Goal: Task Accomplishment & Management: Use online tool/utility

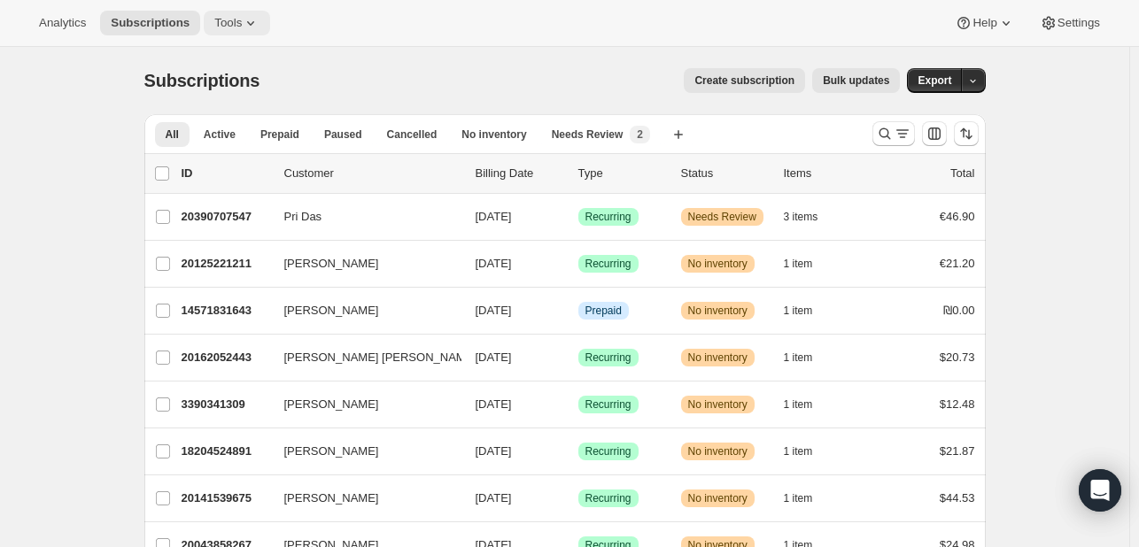
click at [242, 29] on span "Tools" at bounding box center [227, 23] width 27 height 14
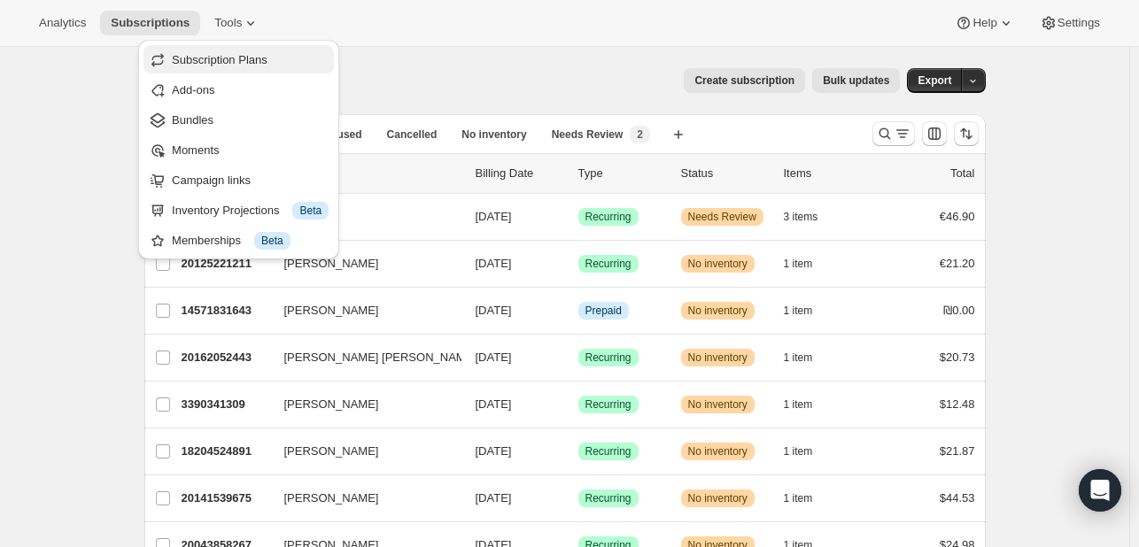
click at [223, 66] on span "Subscription Plans" at bounding box center [250, 60] width 157 height 18
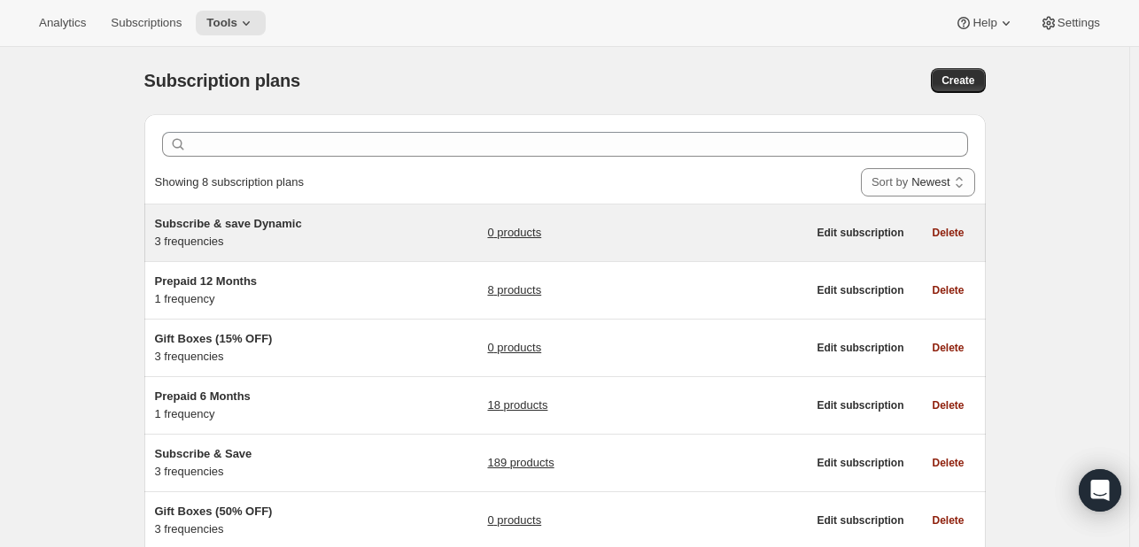
click at [189, 228] on span "Subscribe & save Dynamic" at bounding box center [228, 223] width 147 height 13
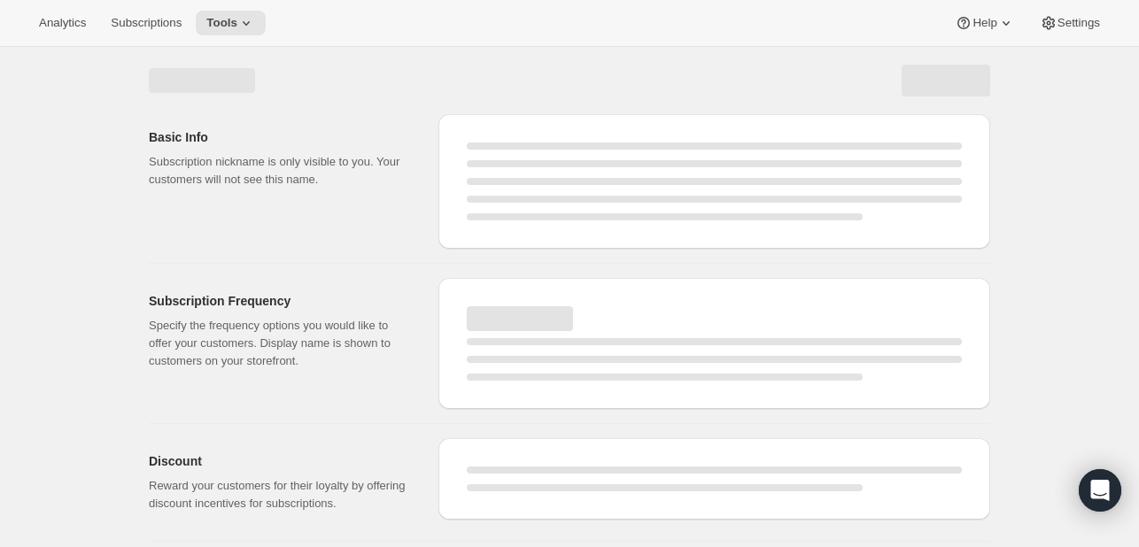
select select "WEEK"
select select "MONTH"
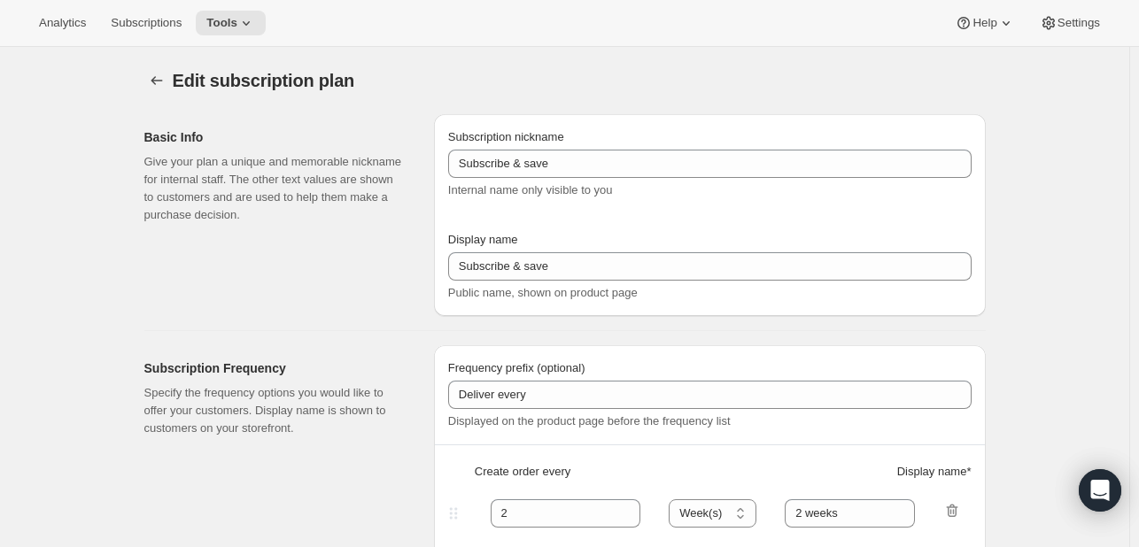
type input "Subscribe & save Dynamic"
type input "Subscribe & Save 15 %"
type input "1"
select select "MONTH"
type input "1 Month"
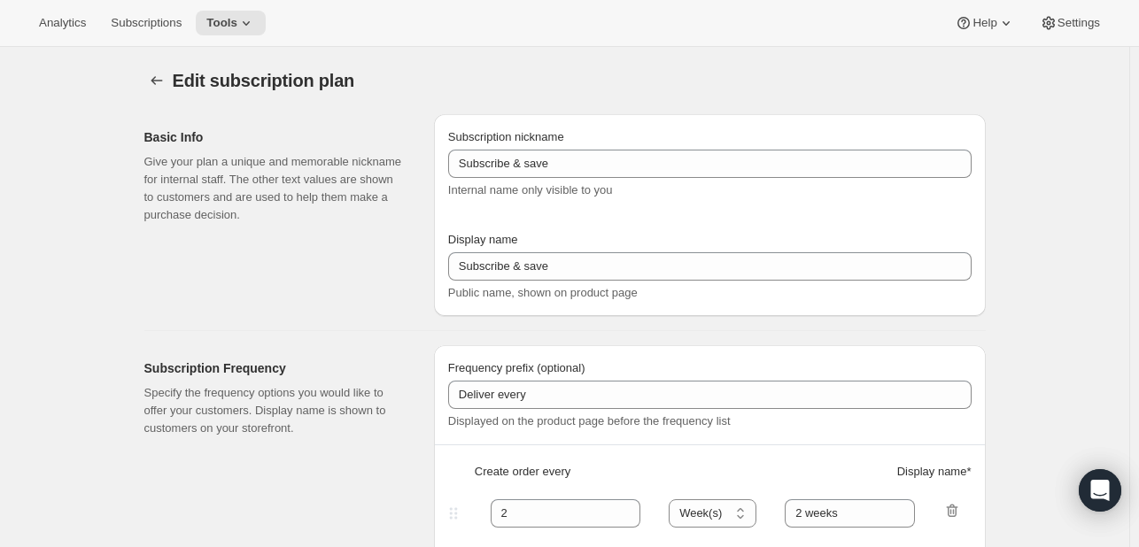
type input "2"
type input "2 Months"
type input "15"
select select "MONTH"
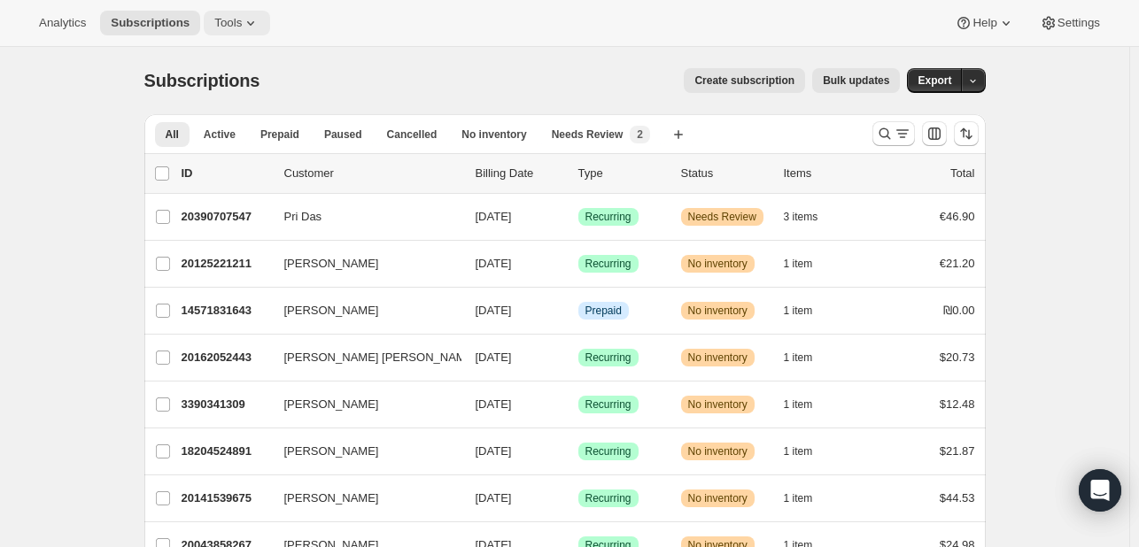
click at [243, 31] on button "Tools" at bounding box center [237, 23] width 66 height 25
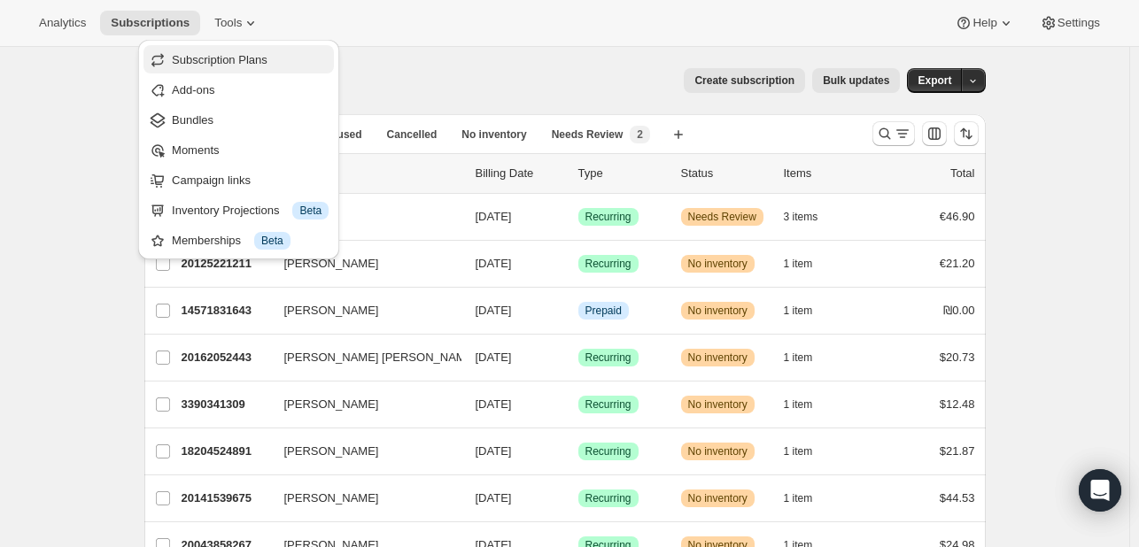
click at [252, 58] on span "Subscription Plans" at bounding box center [220, 59] width 96 height 13
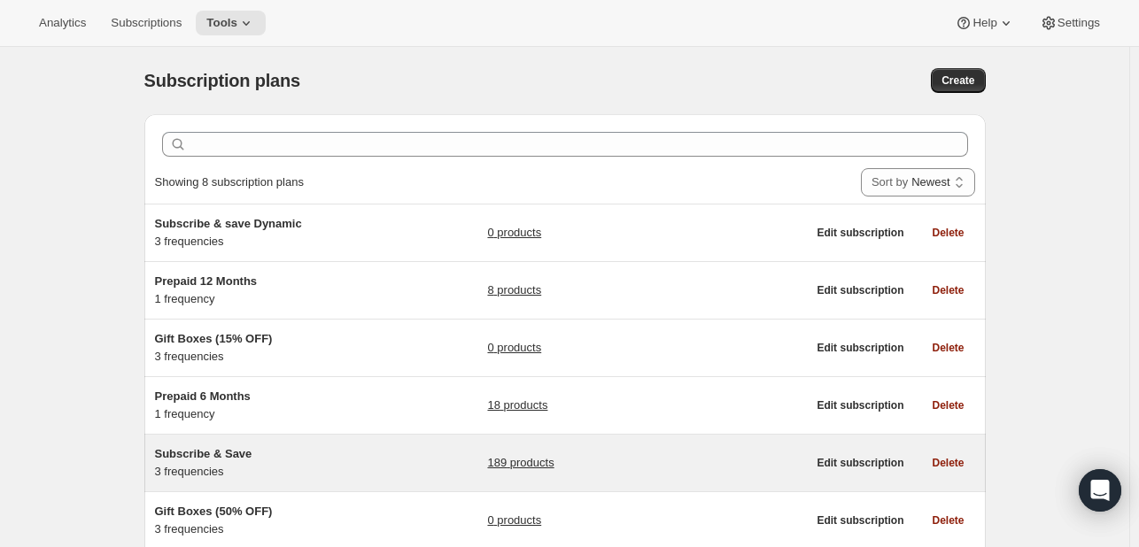
click at [213, 459] on span "Subscribe & Save" at bounding box center [203, 453] width 97 height 13
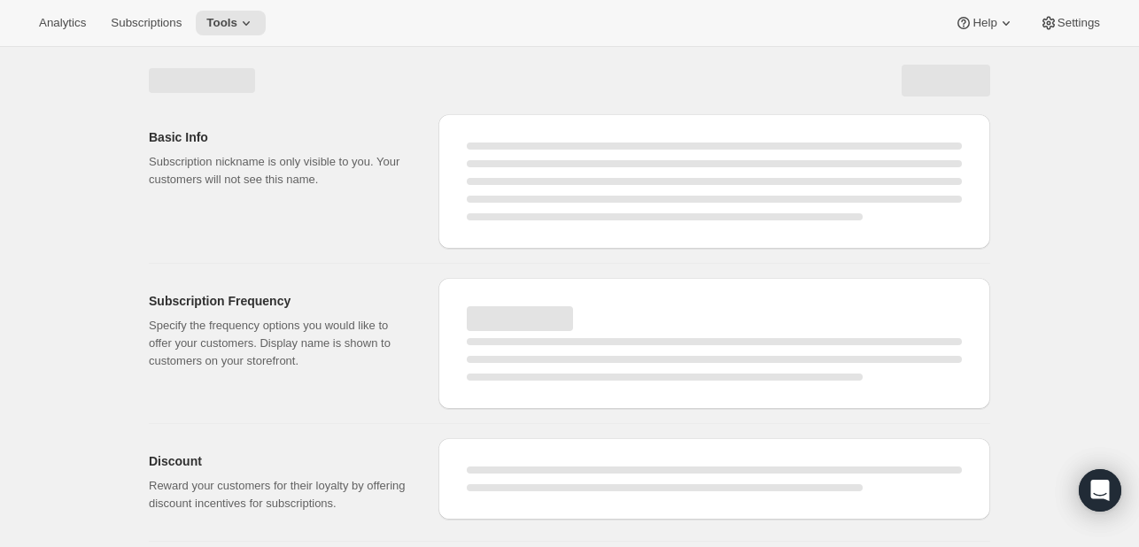
select select "WEEK"
select select "MONTH"
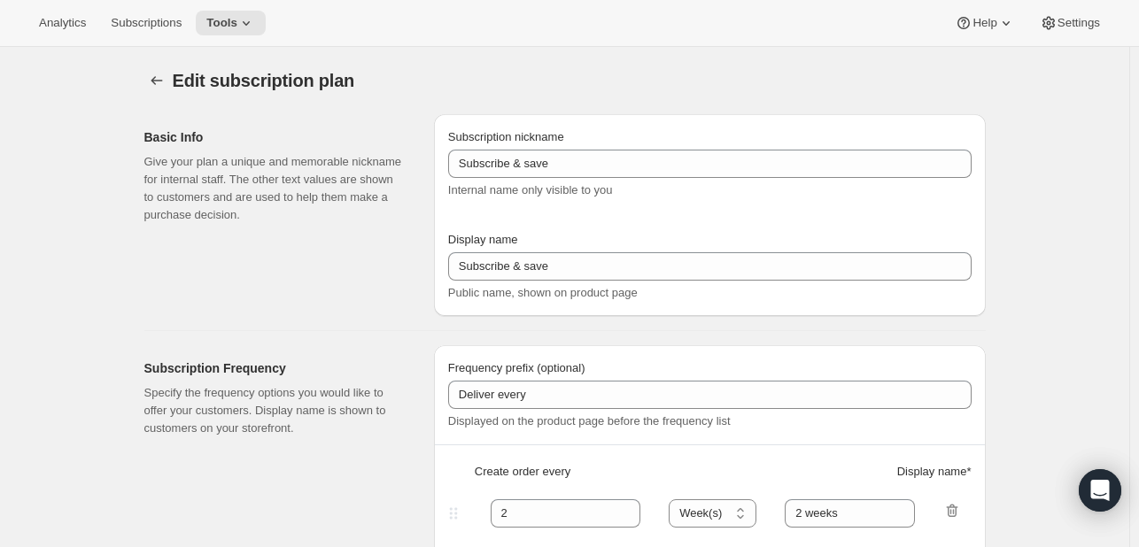
type input "Subscribe & Save"
type input "Subscribe & Save 15%"
type input "1"
select select "MONTH"
type input "1 Month"
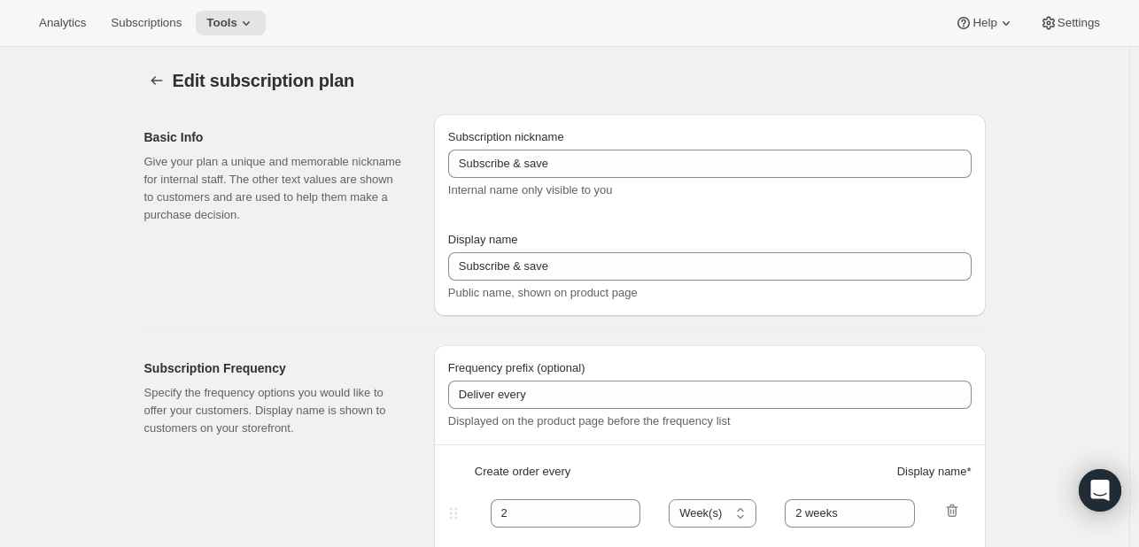
type input "2"
type input "2 Months"
type input "15"
type input "Skip, Pause, or Cancel Anytime"
select select "MONTH"
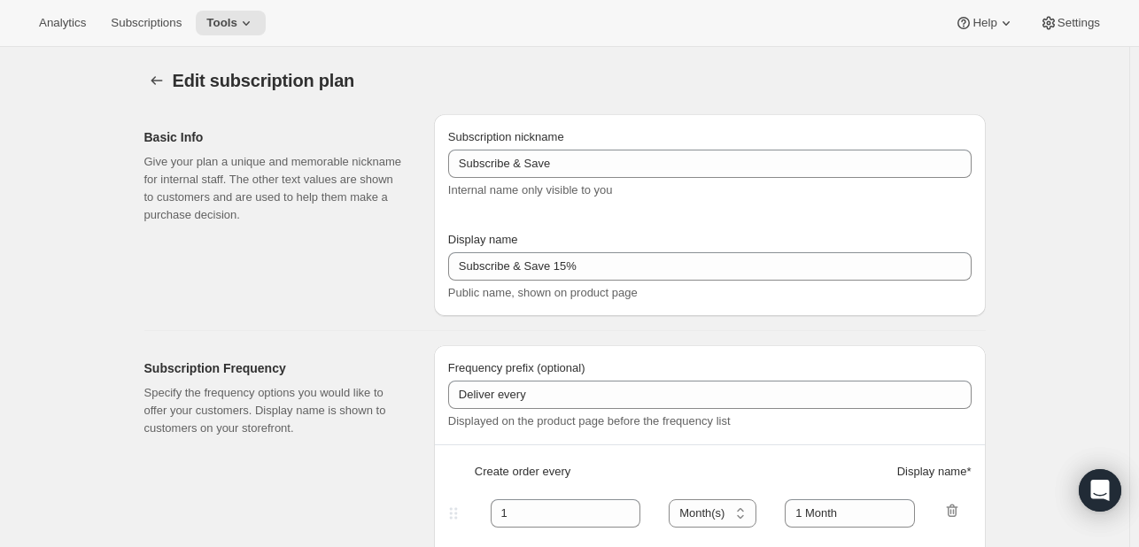
scroll to position [5524, 0]
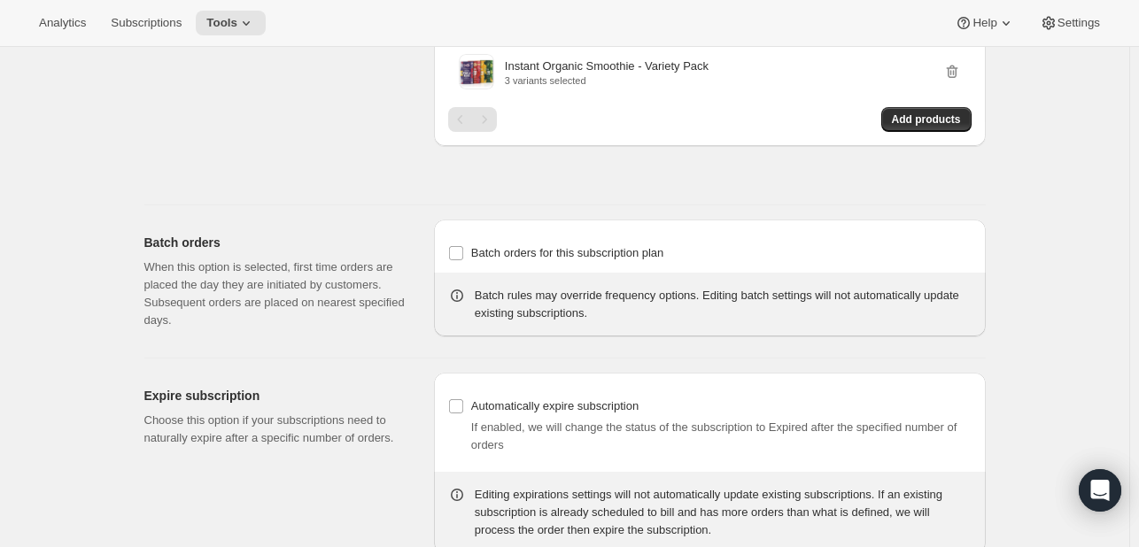
scroll to position [6498, 0]
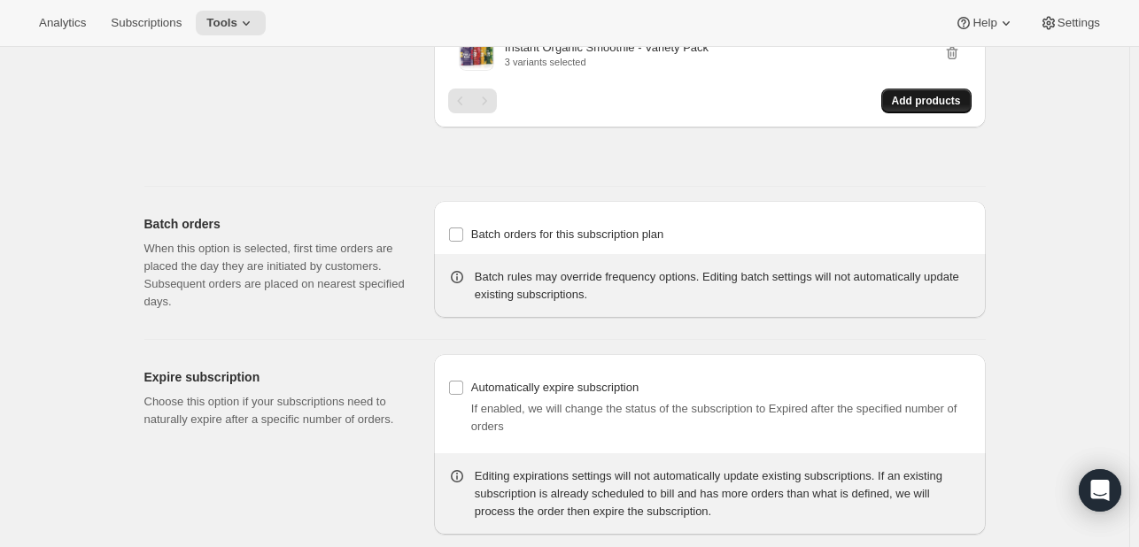
click at [929, 111] on button "Add products" at bounding box center [926, 101] width 90 height 25
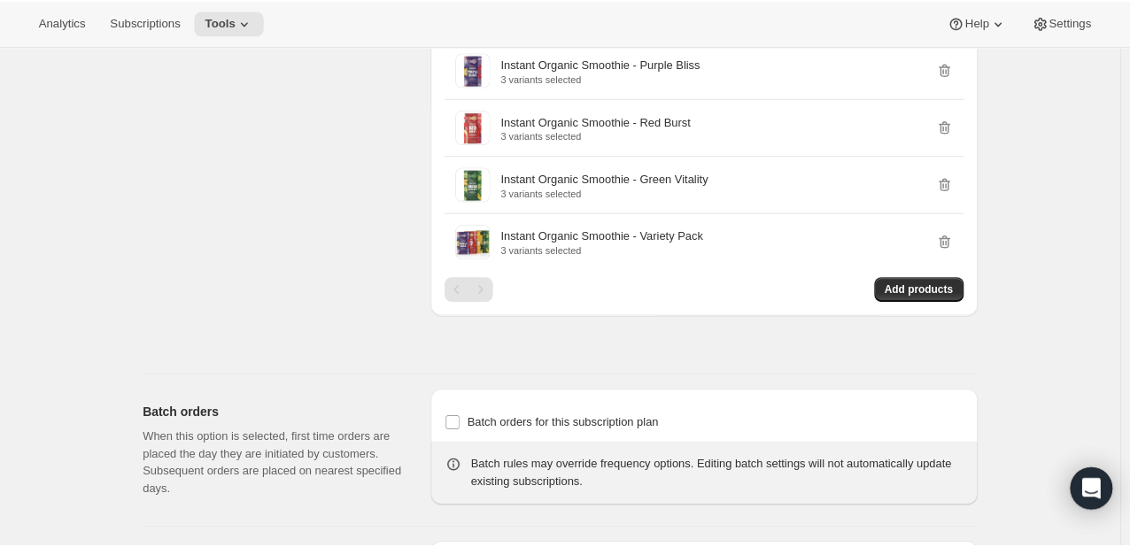
scroll to position [6143, 0]
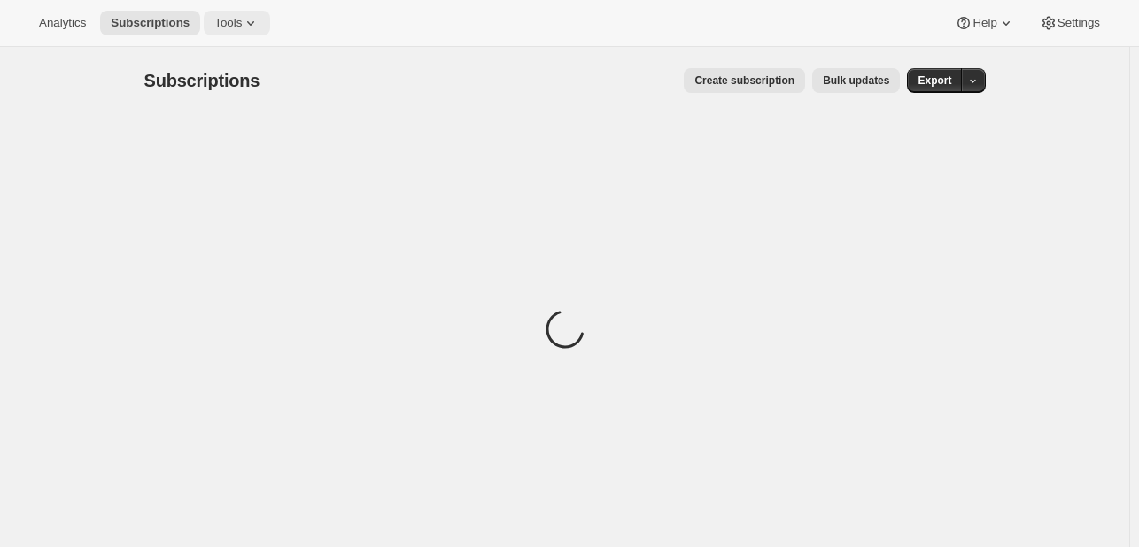
click at [242, 27] on span "Tools" at bounding box center [227, 23] width 27 height 14
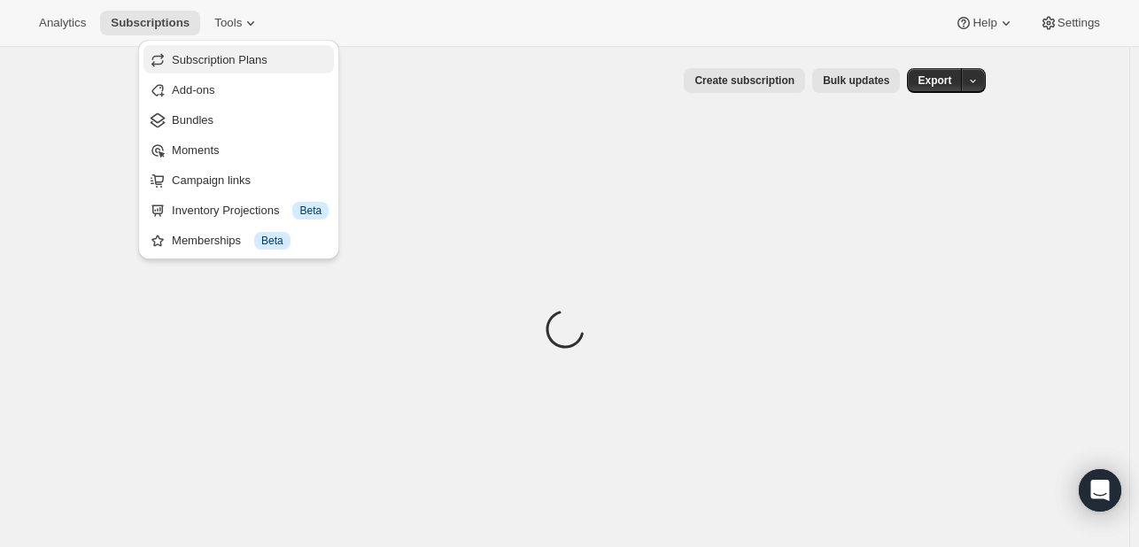
click at [237, 53] on span "Subscription Plans" at bounding box center [220, 59] width 96 height 13
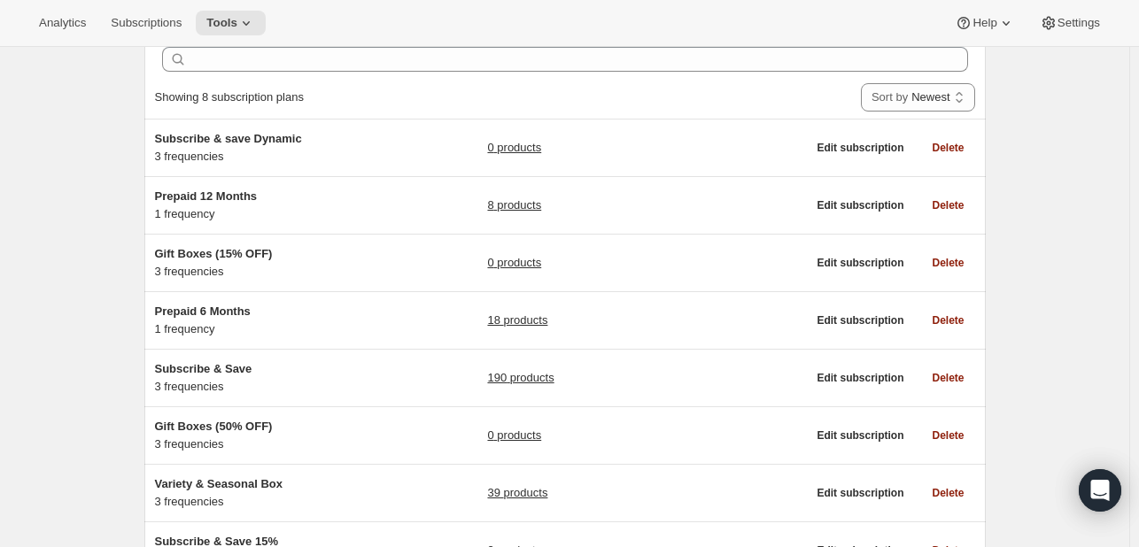
scroll to position [177, 0]
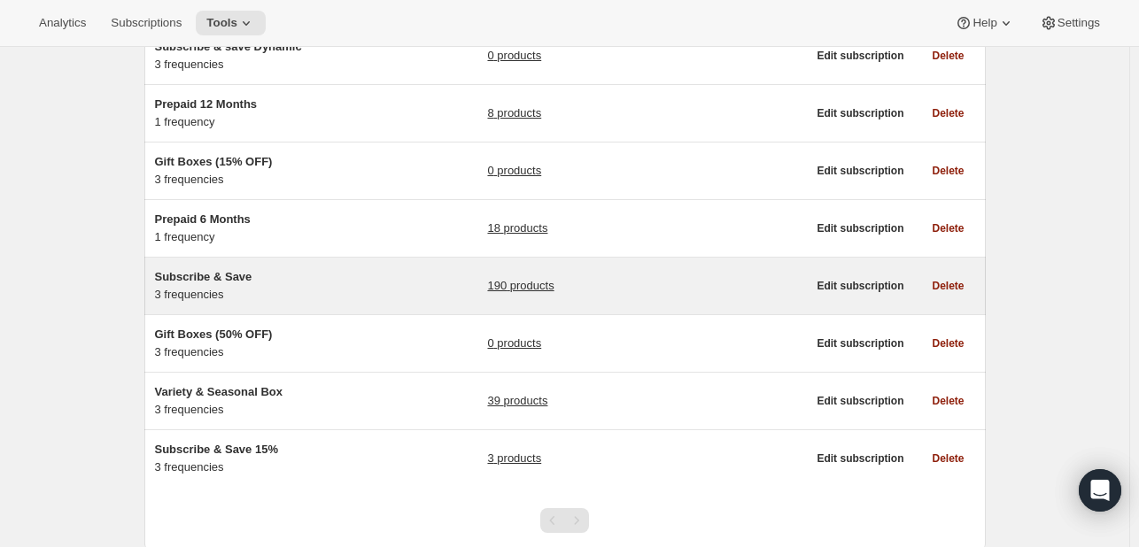
click at [227, 274] on span "Subscribe & Save" at bounding box center [203, 276] width 97 height 13
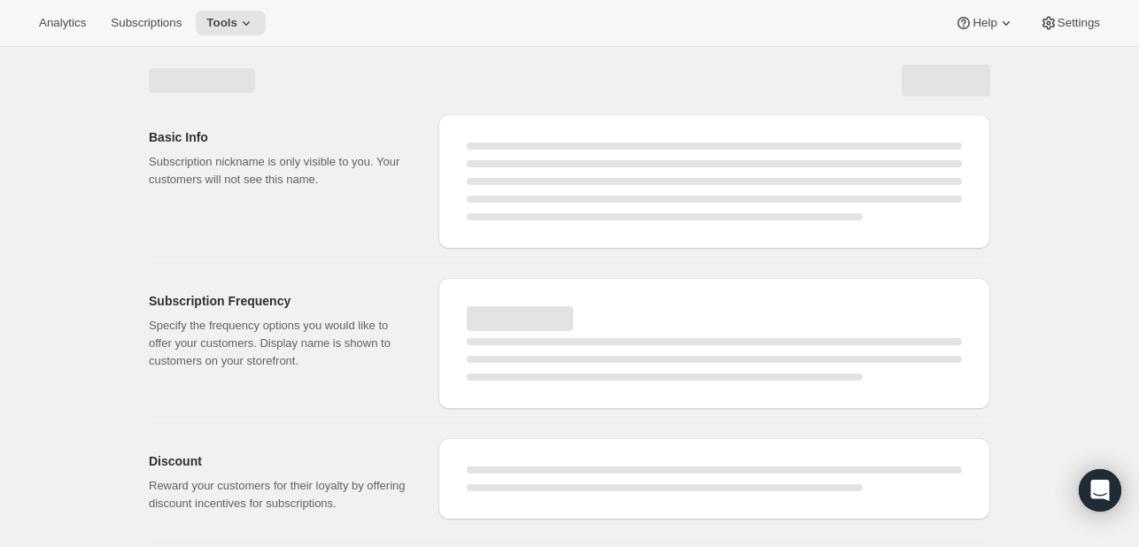
select select "WEEK"
select select "MONTH"
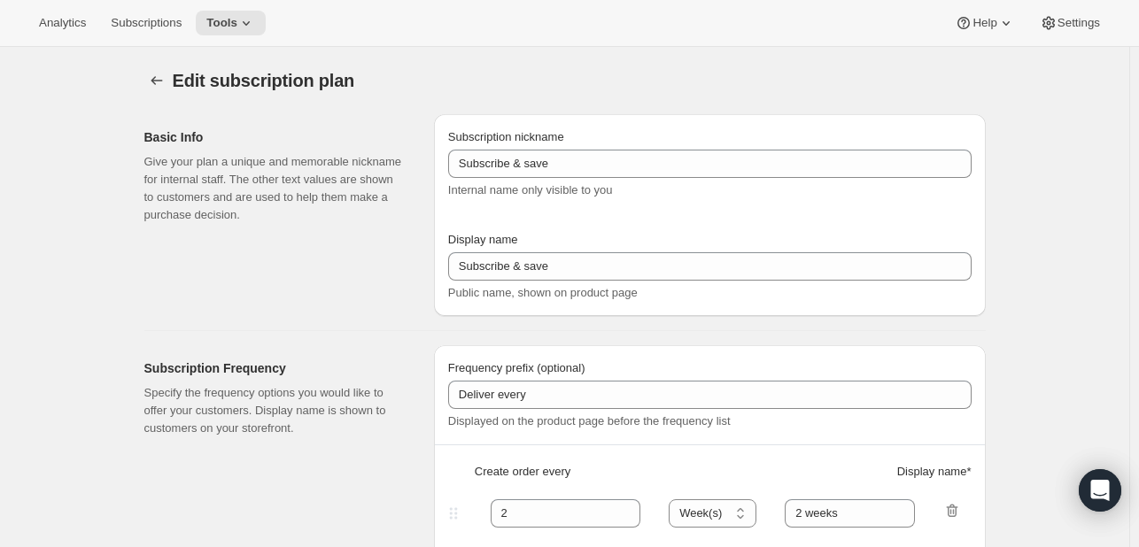
type input "Subscribe & Save"
type input "Subscribe & Save 15%"
type input "1"
select select "MONTH"
type input "1 Month"
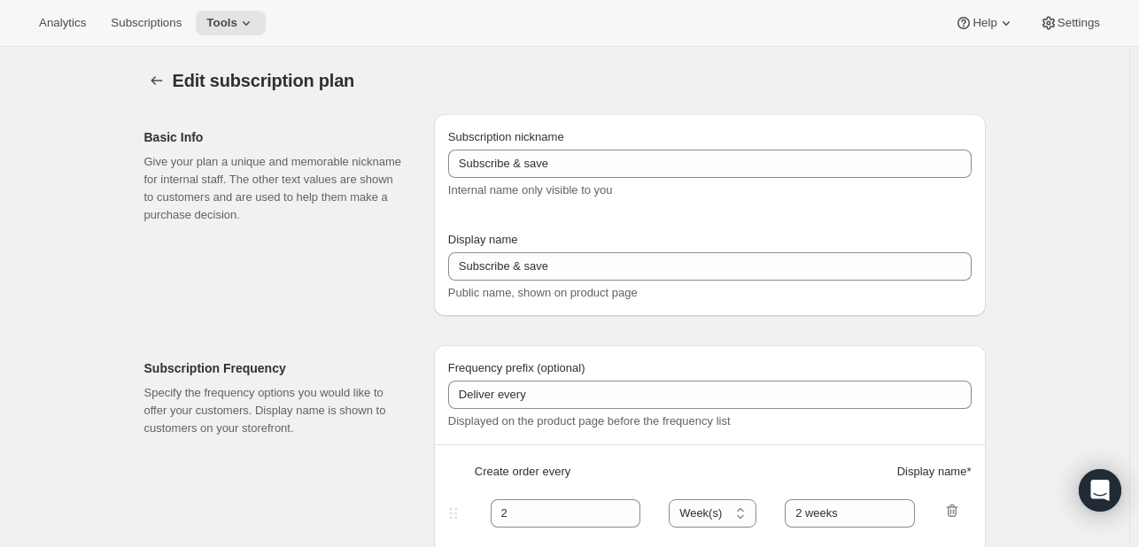
type input "2"
type input "2 Months"
type input "15"
type input "Skip, Pause, or Cancel Anytime"
select select "MONTH"
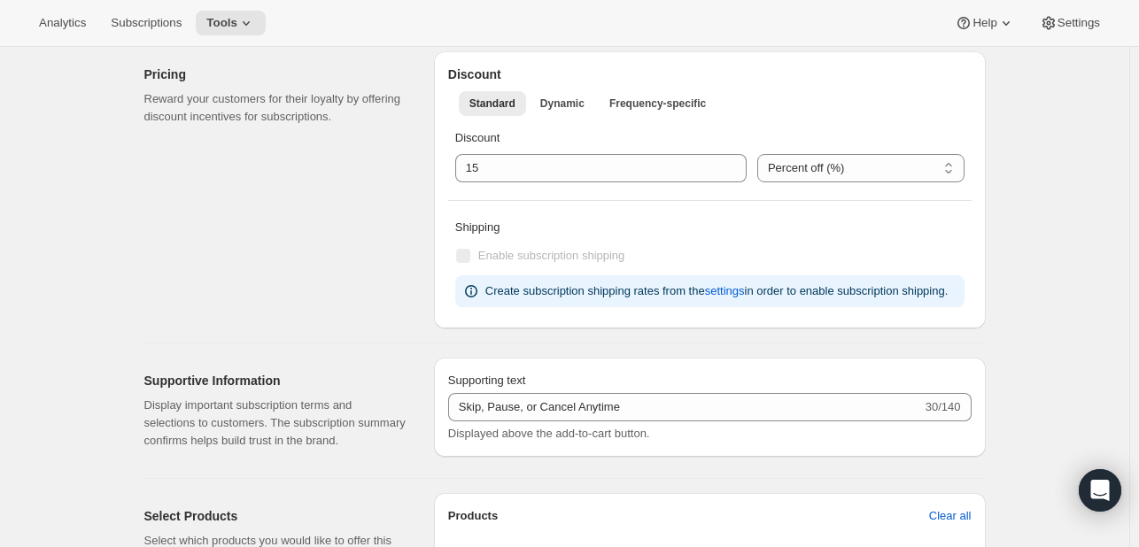
scroll to position [6515, 0]
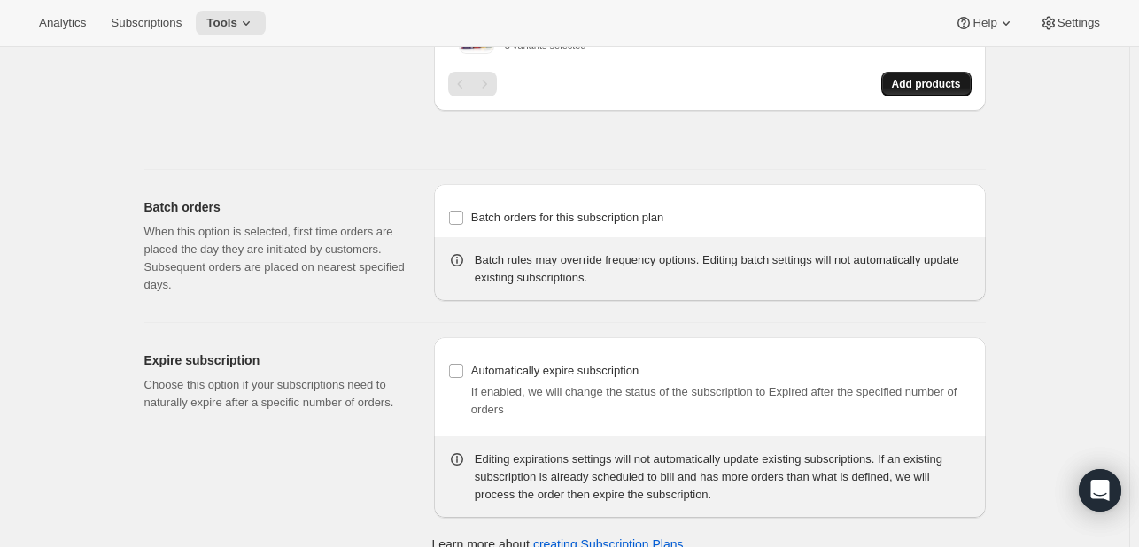
click at [961, 91] on span "Add products" at bounding box center [926, 84] width 69 height 14
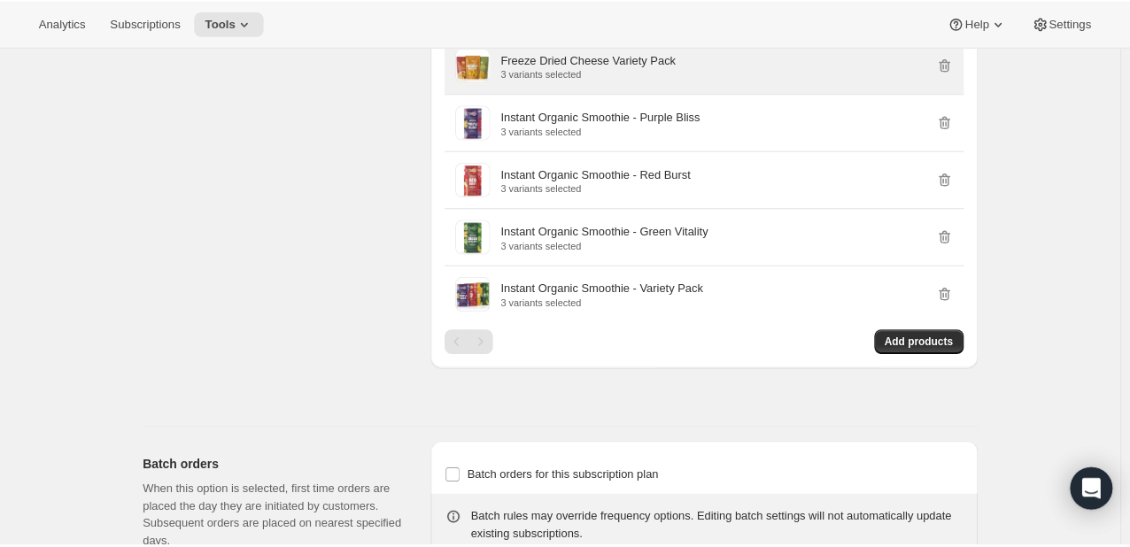
scroll to position [6249, 0]
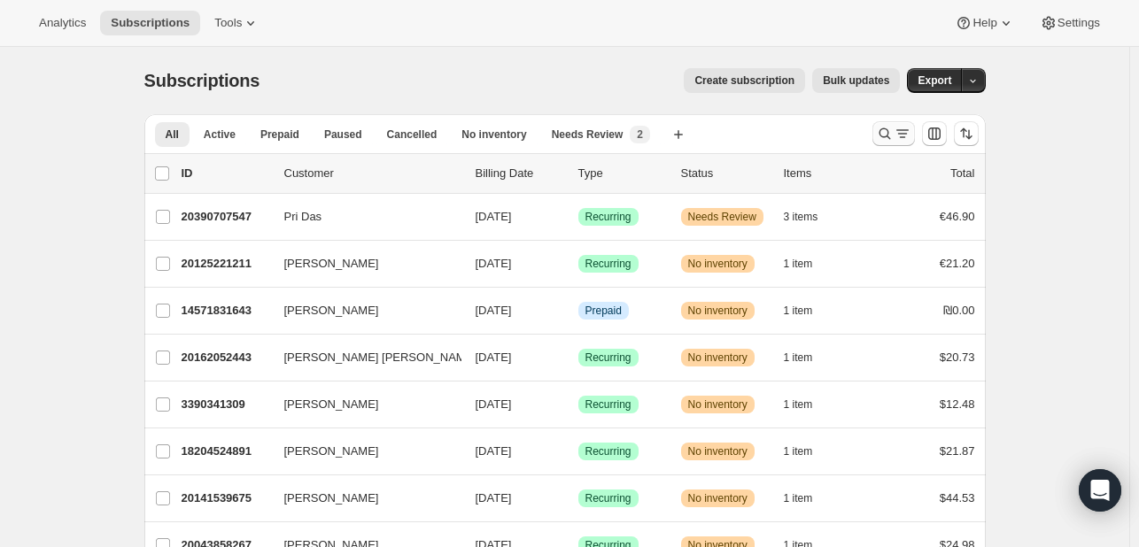
click at [882, 131] on icon "Search and filter results" at bounding box center [885, 134] width 18 height 18
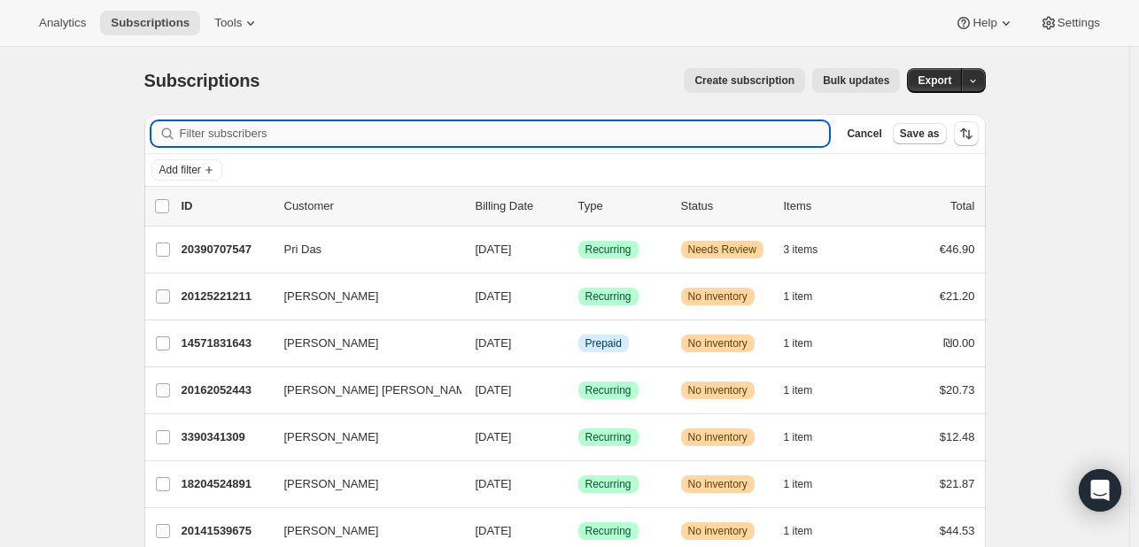
click at [289, 128] on input "Filter subscribers" at bounding box center [505, 133] width 650 height 25
click at [242, 26] on span "Tools" at bounding box center [227, 23] width 27 height 14
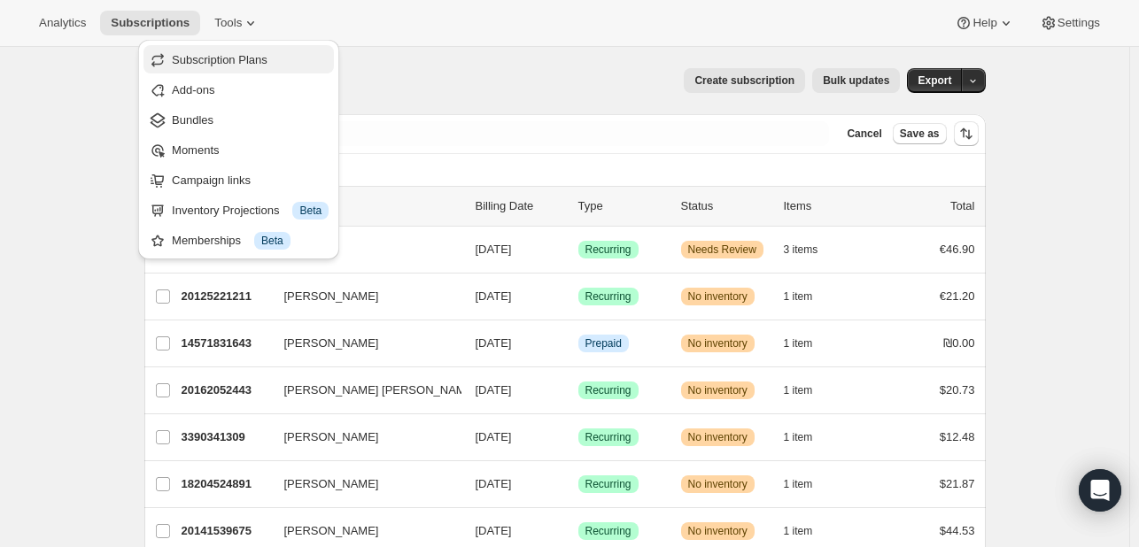
click at [240, 67] on span "Subscription Plans" at bounding box center [250, 60] width 157 height 18
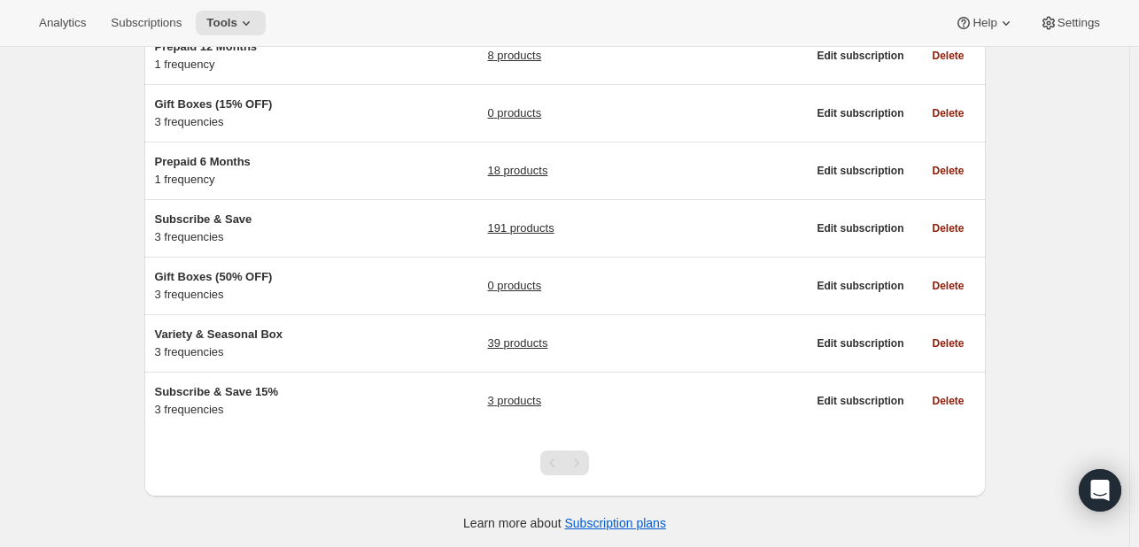
scroll to position [236, 0]
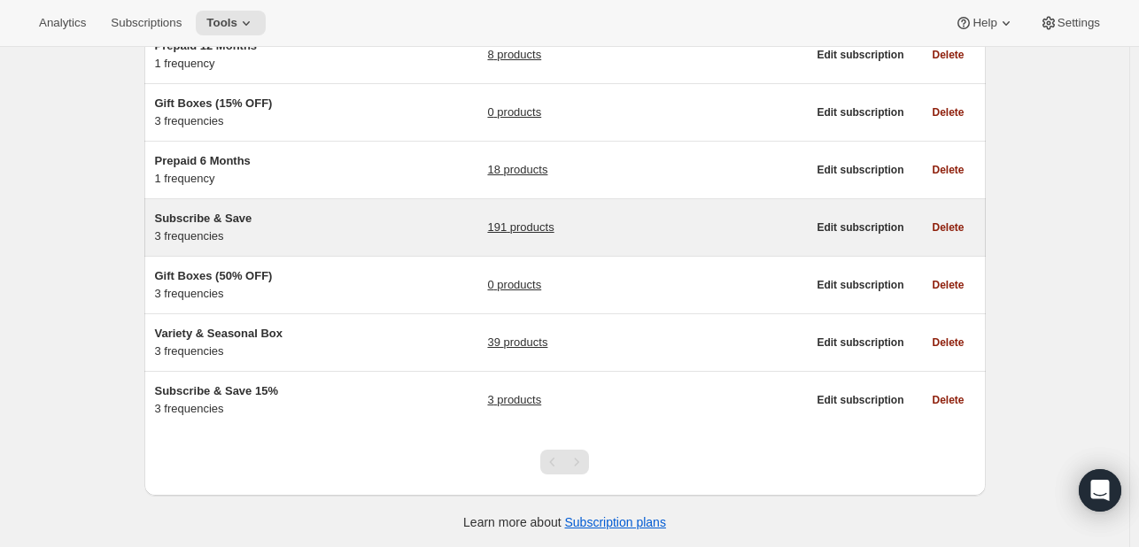
click at [201, 218] on span "Subscribe & Save" at bounding box center [203, 218] width 97 height 13
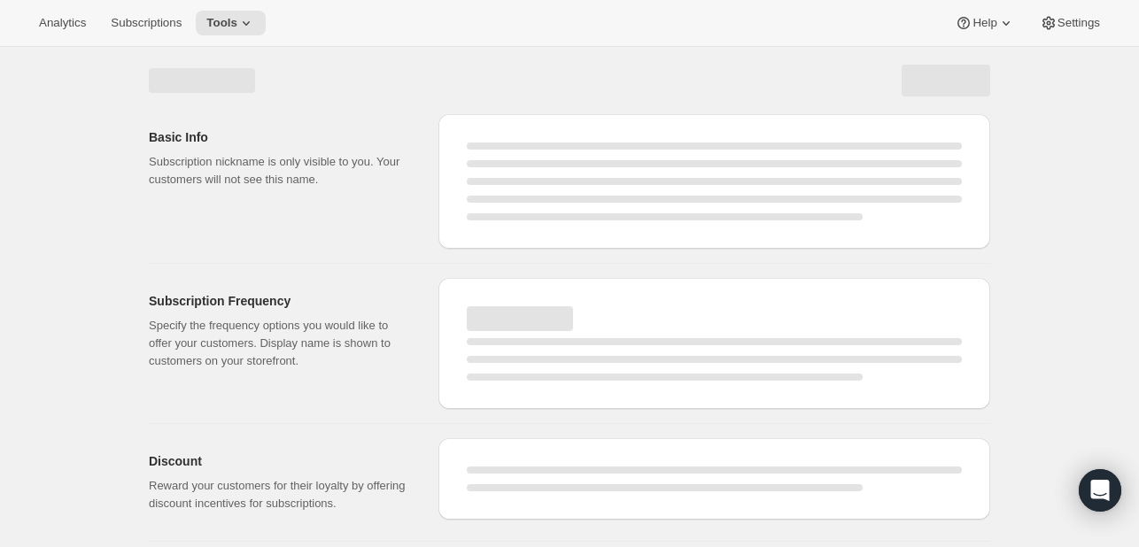
select select "WEEK"
select select "MONTH"
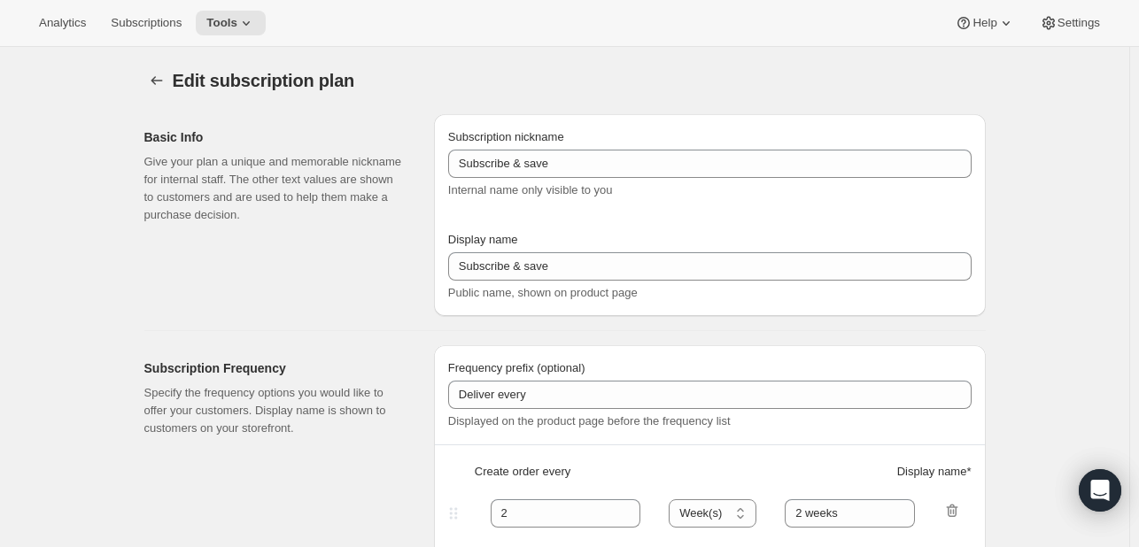
type input "Subscribe & Save"
type input "Subscribe & Save 15%"
type input "1"
select select "MONTH"
type input "1 Month"
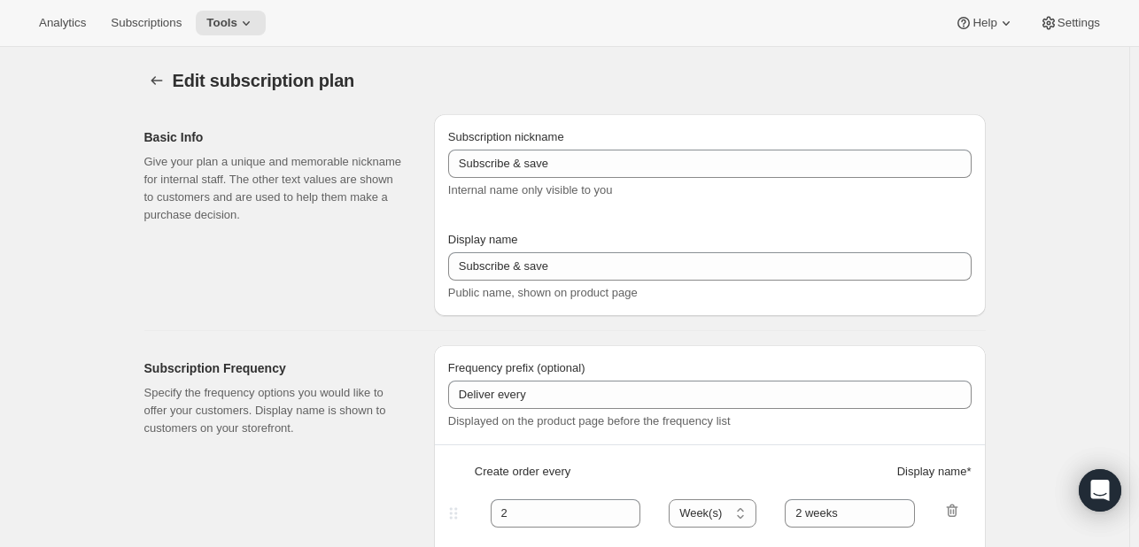
type input "2"
type input "2 Months"
type input "15"
type input "Skip, Pause, or Cancel Anytime"
select select "MONTH"
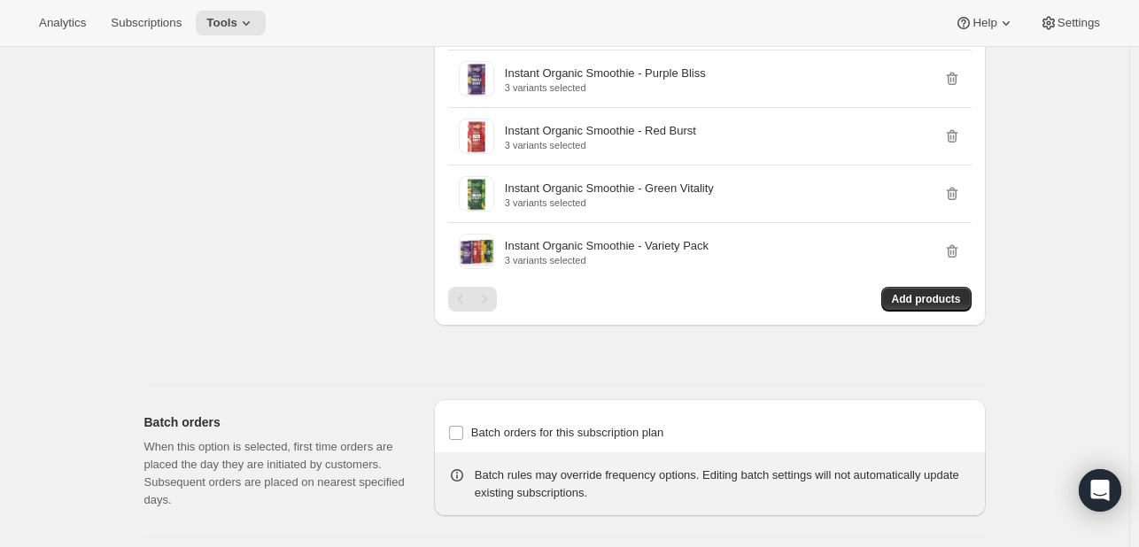
scroll to position [6249, 0]
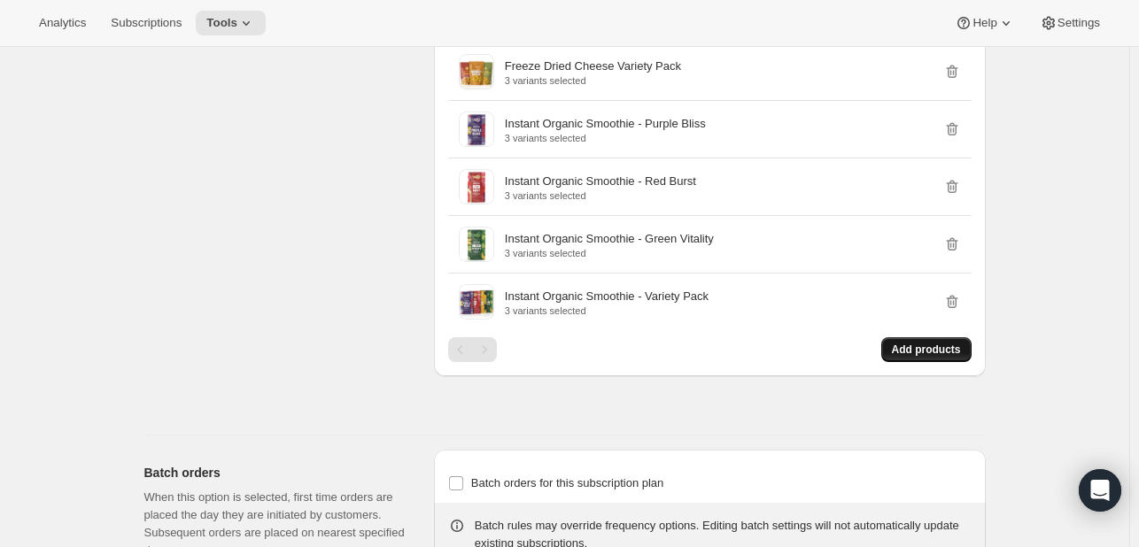
click at [922, 357] on span "Add products" at bounding box center [926, 350] width 69 height 14
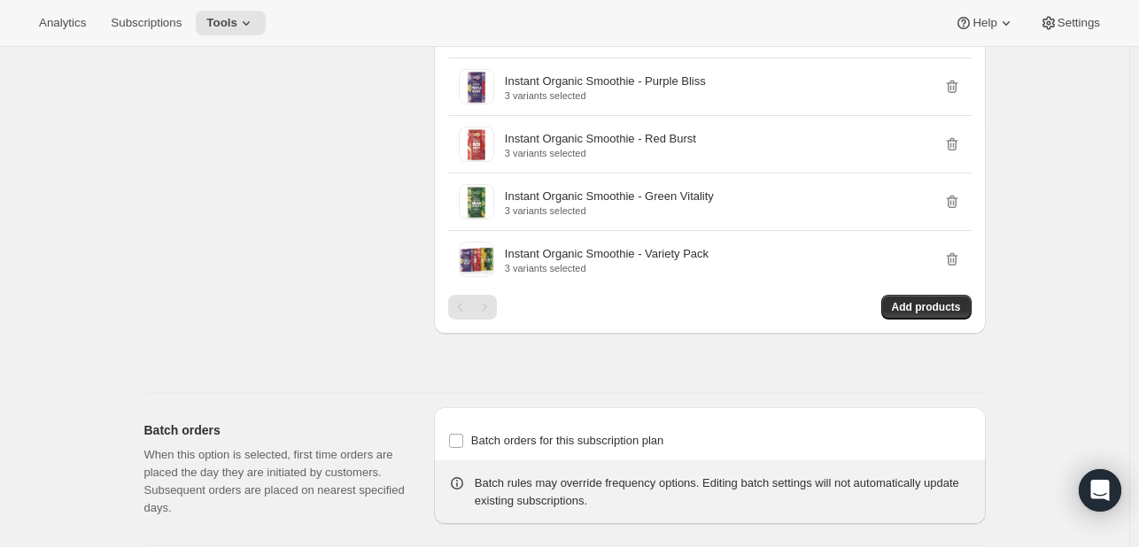
scroll to position [0, 0]
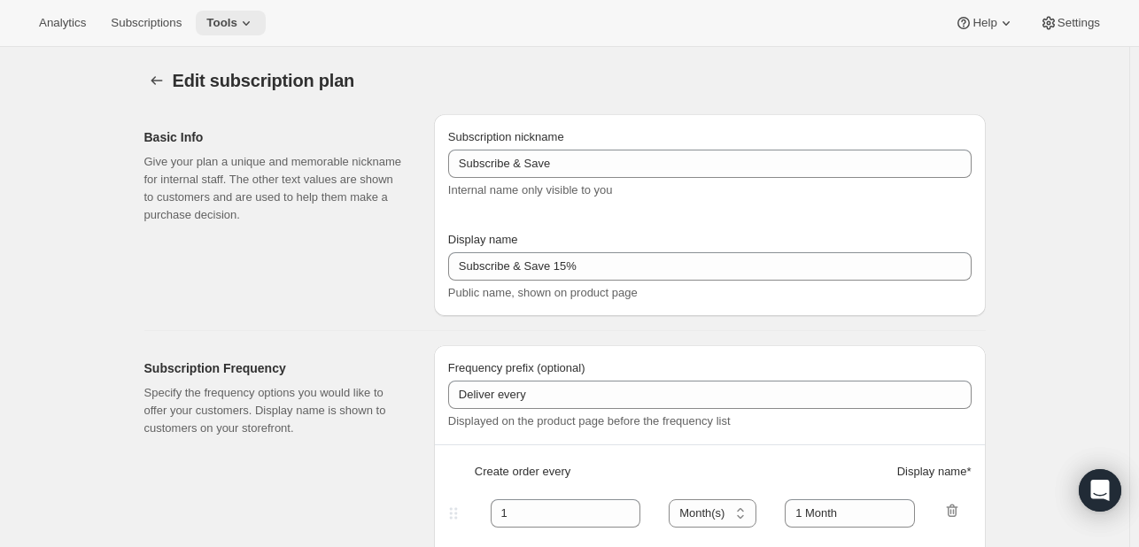
click at [237, 24] on span "Tools" at bounding box center [221, 23] width 31 height 14
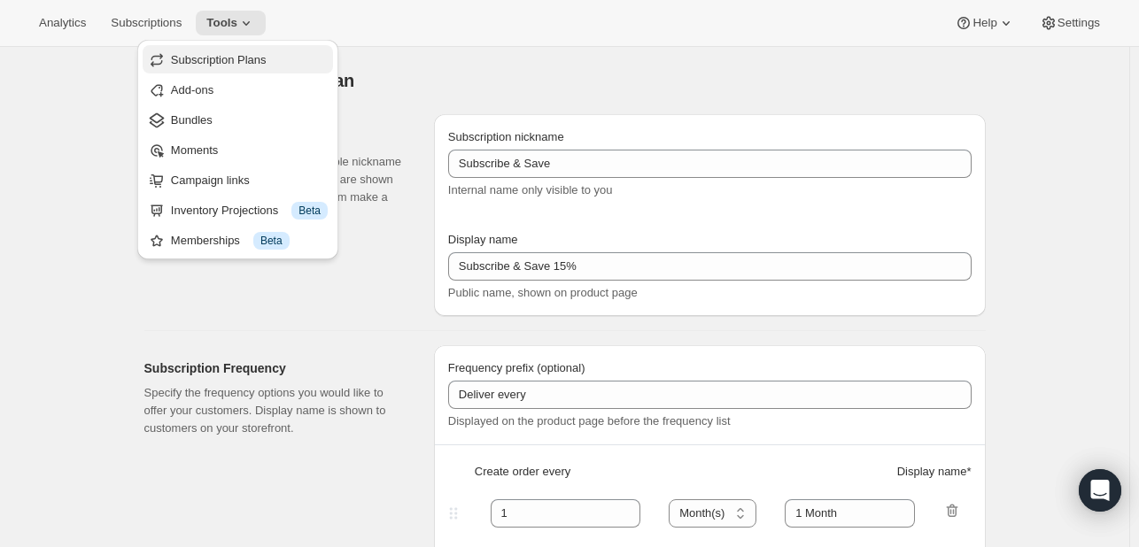
click at [252, 61] on span "Subscription Plans" at bounding box center [219, 59] width 96 height 13
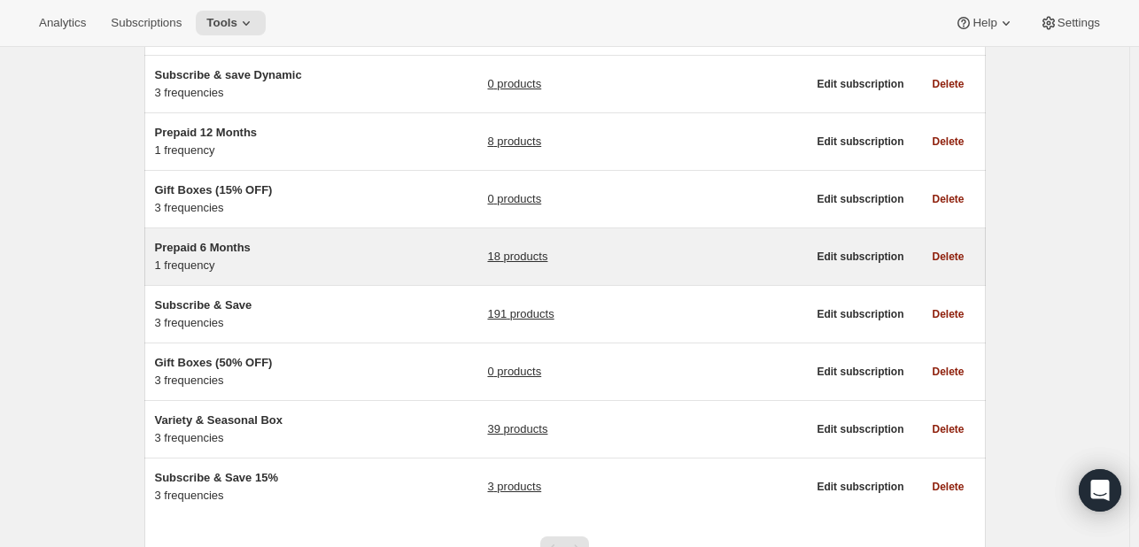
scroll to position [177, 0]
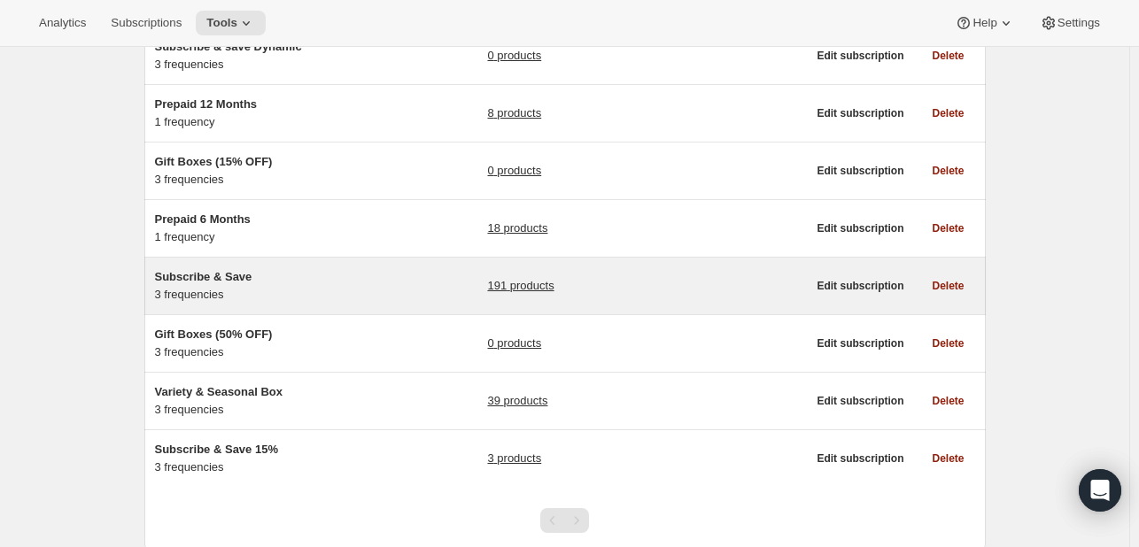
click at [188, 281] on span "Subscribe & Save" at bounding box center [203, 276] width 97 height 13
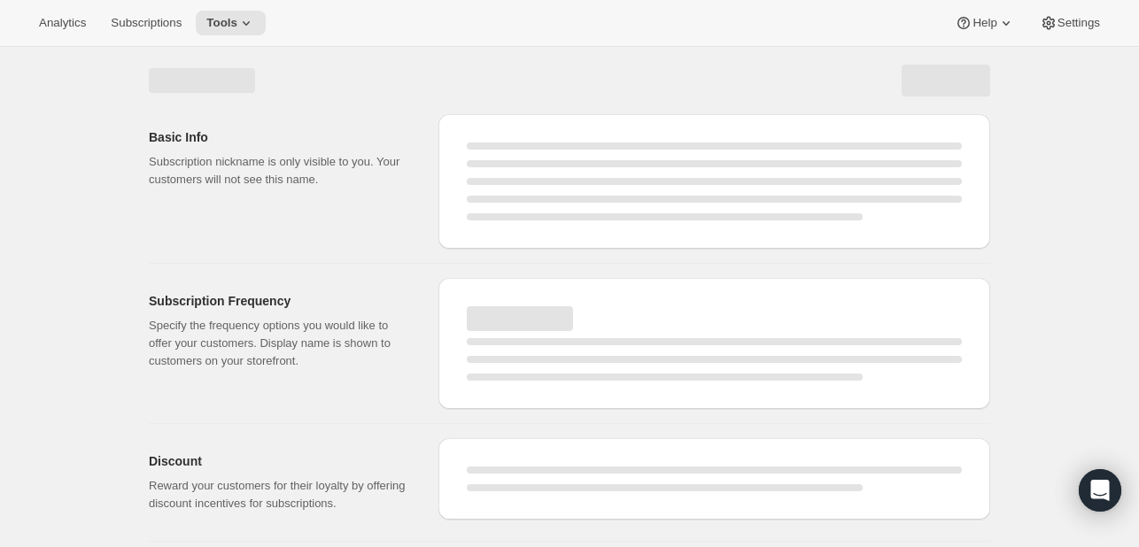
select select "WEEK"
select select "MONTH"
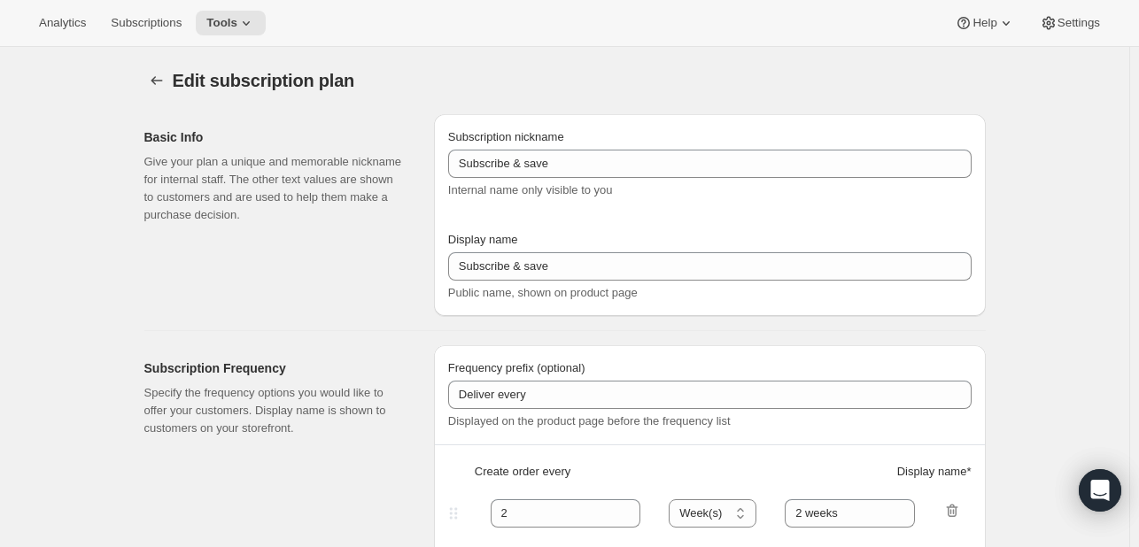
type input "Subscribe & Save"
type input "Subscribe & Save 15%"
type input "1"
select select "MONTH"
type input "1 Month"
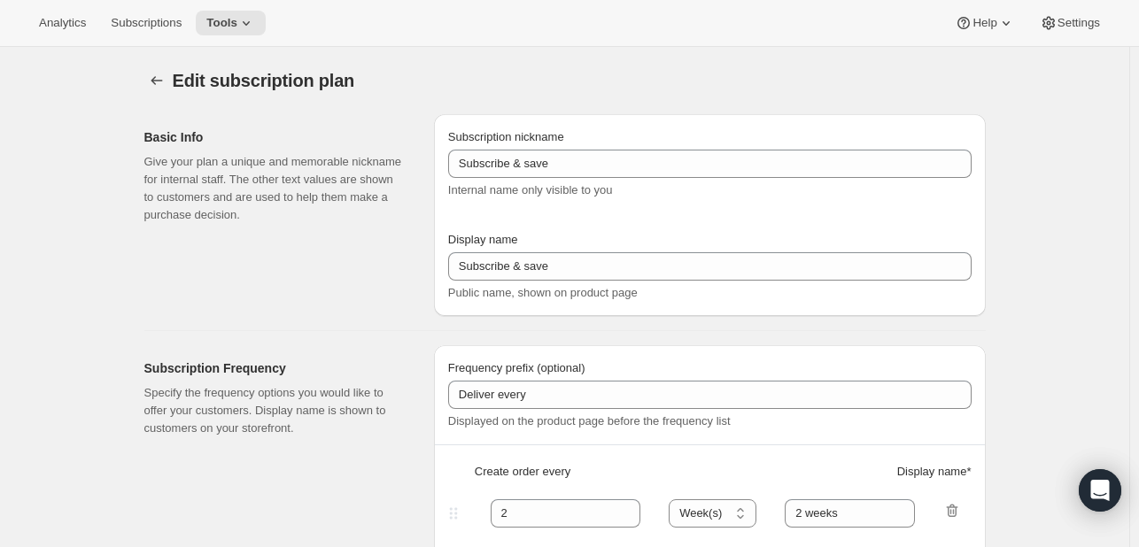
type input "2"
type input "2 Months"
type input "15"
type input "Skip, Pause, or Cancel Anytime"
select select "MONTH"
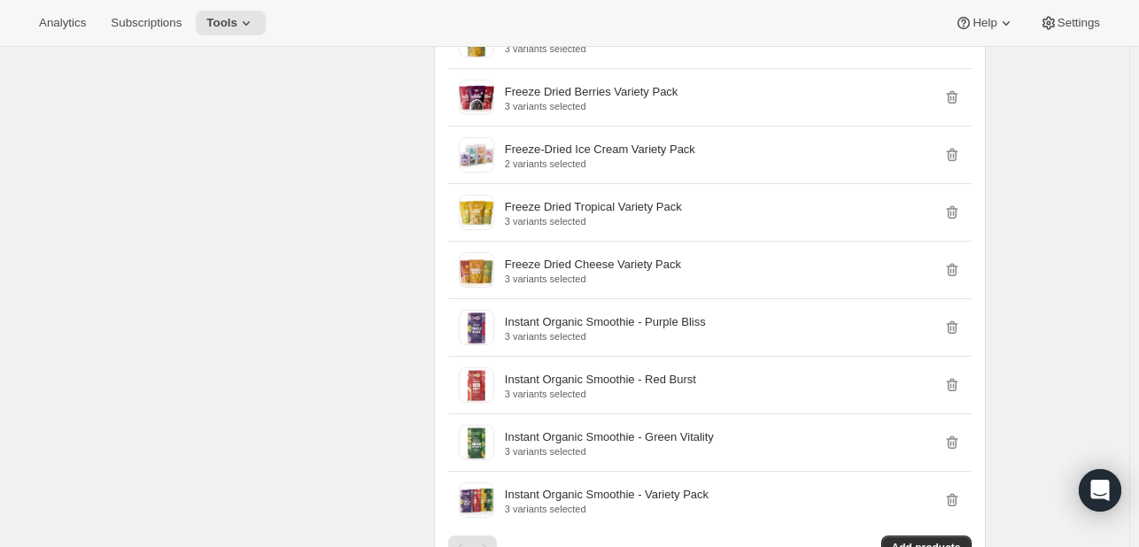
scroll to position [6385, 0]
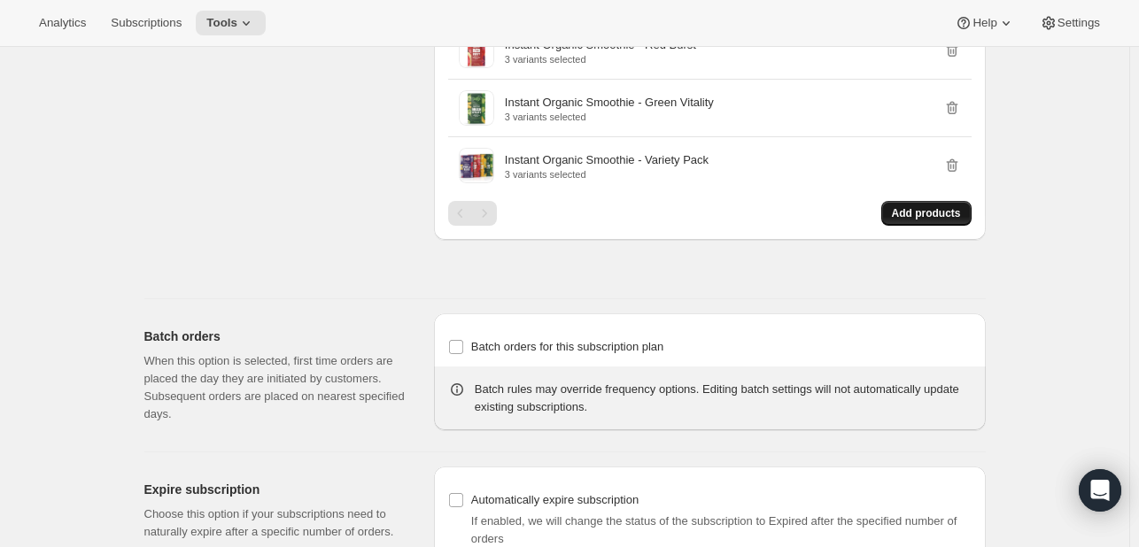
click at [922, 221] on span "Add products" at bounding box center [926, 213] width 69 height 14
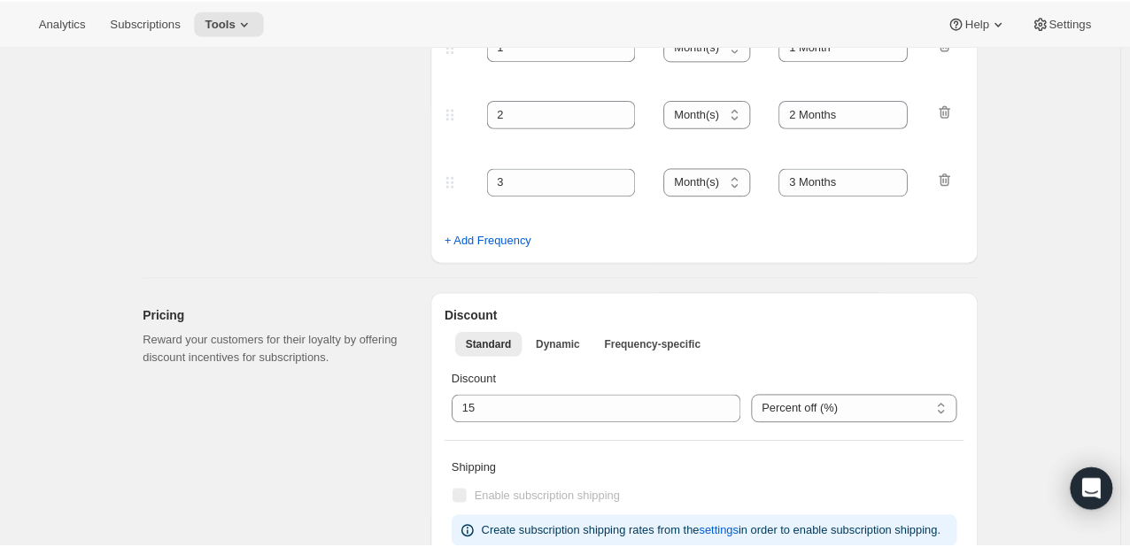
scroll to position [0, 0]
